Goal: Task Accomplishment & Management: Use online tool/utility

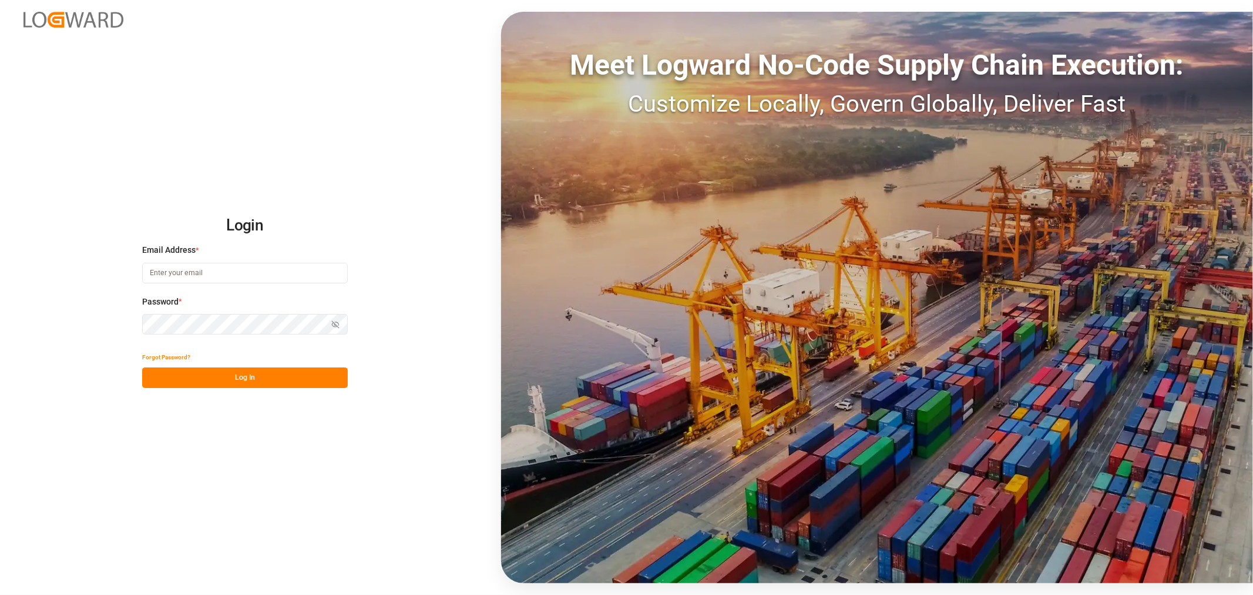
type input "[PERSON_NAME][EMAIL_ADDRESS][PERSON_NAME][DOMAIN_NAME]"
click at [208, 380] on button "Log In" at bounding box center [245, 377] width 206 height 21
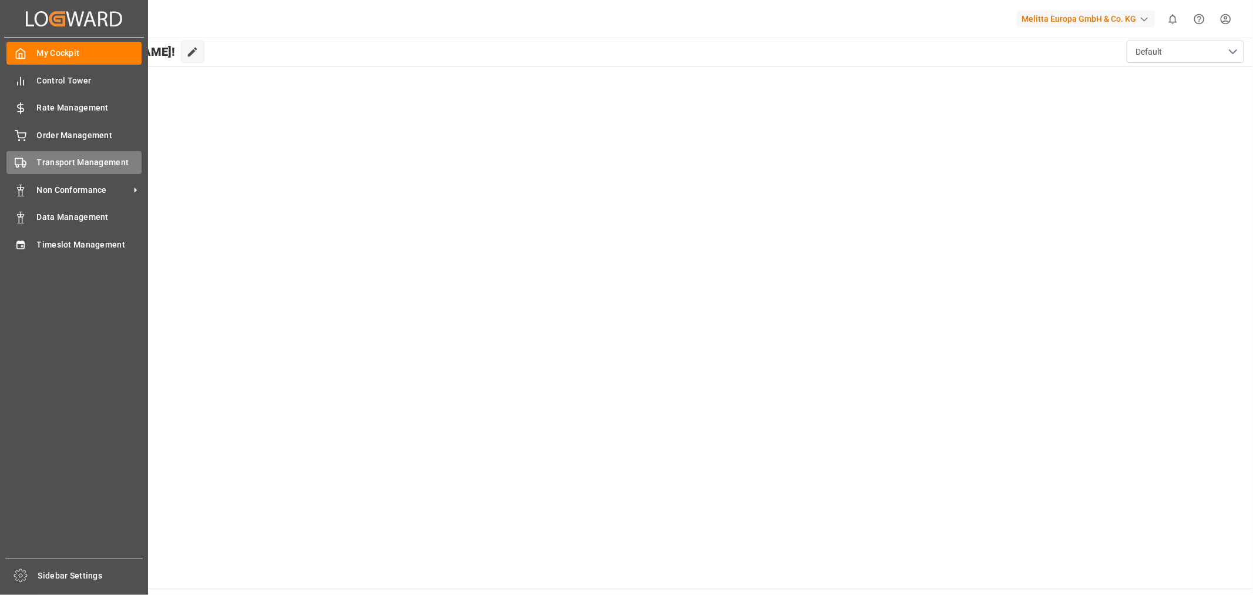
click at [98, 160] on span "Transport Management" at bounding box center [89, 162] width 105 height 12
